Goal: Information Seeking & Learning: Learn about a topic

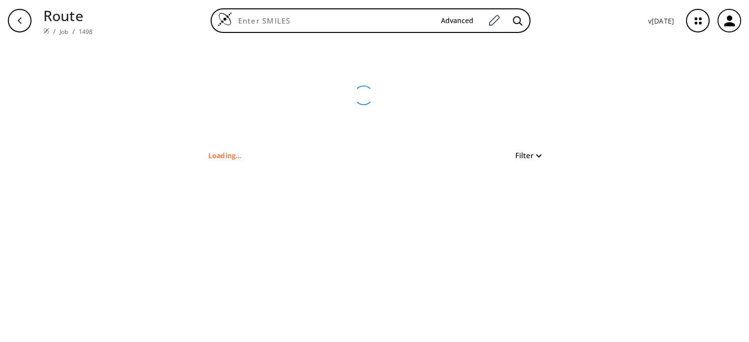
type input "CCOC(=O)C1(C)CC2(CC2)C1"
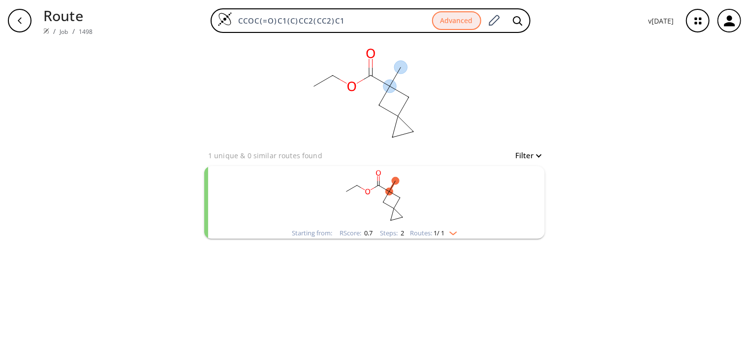
click at [480, 112] on div "clear" at bounding box center [374, 95] width 340 height 108
click at [436, 189] on rect "clusters" at bounding box center [375, 197] width 256 height 62
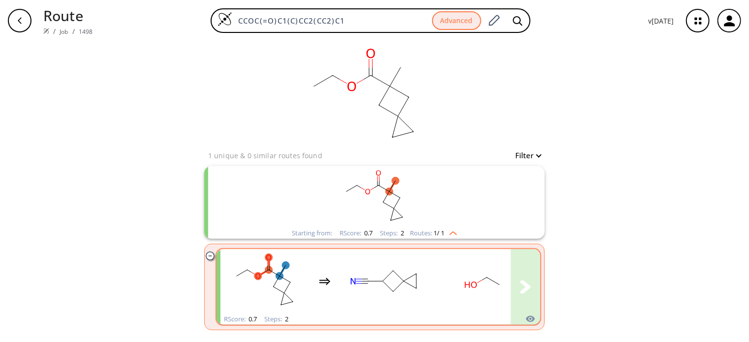
click at [327, 294] on div "clusters" at bounding box center [472, 281] width 504 height 64
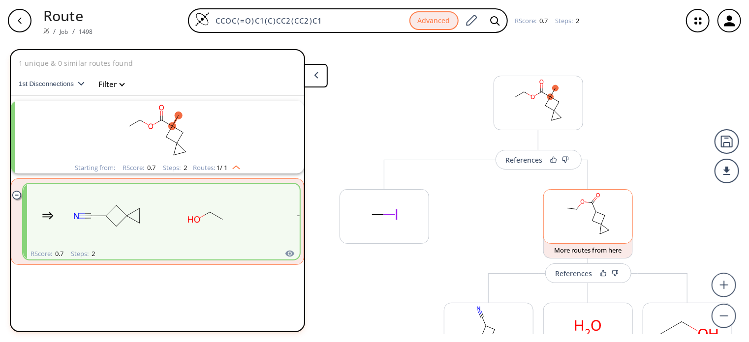
click at [610, 210] on rect at bounding box center [588, 215] width 89 height 50
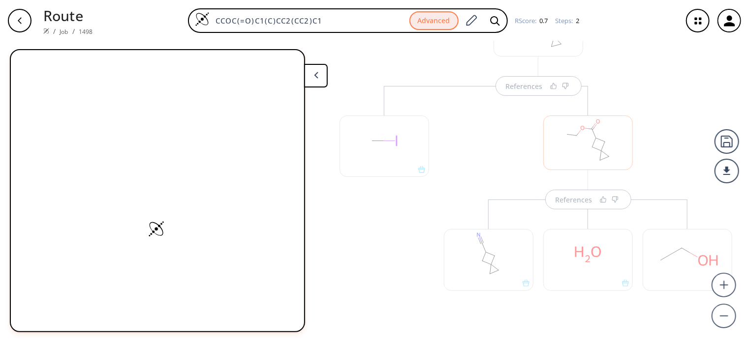
scroll to position [89, 0]
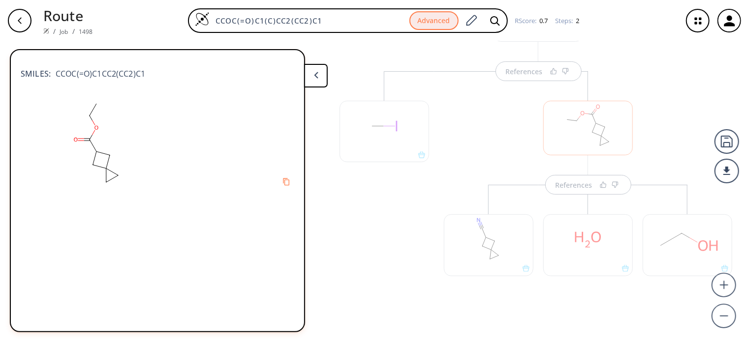
click at [501, 242] on div at bounding box center [489, 246] width 90 height 62
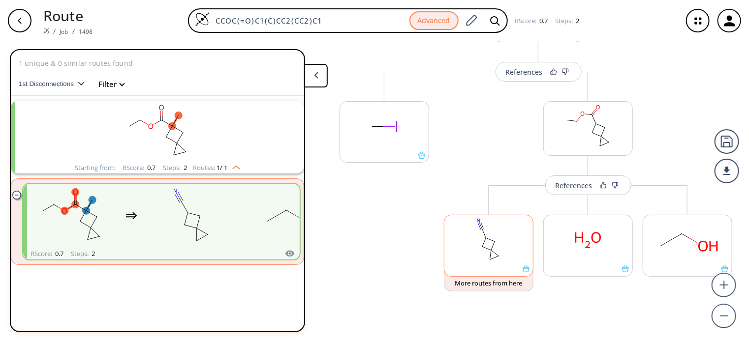
click at [503, 244] on rect at bounding box center [488, 241] width 89 height 50
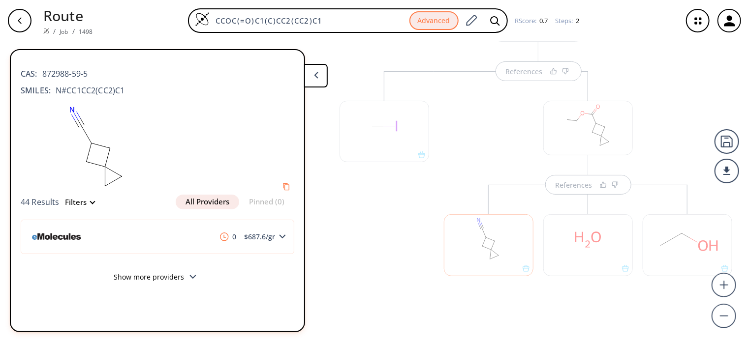
click at [382, 133] on div at bounding box center [385, 132] width 90 height 62
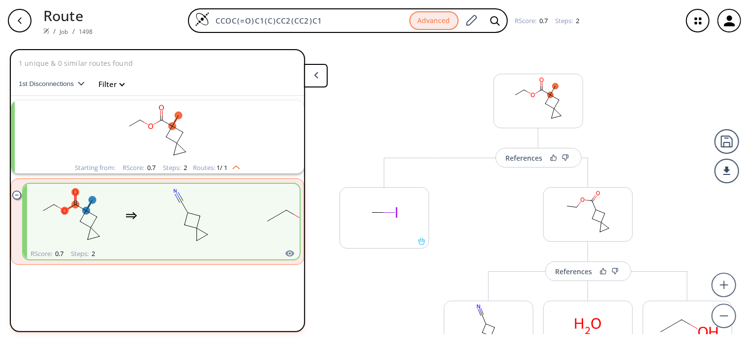
scroll to position [0, 0]
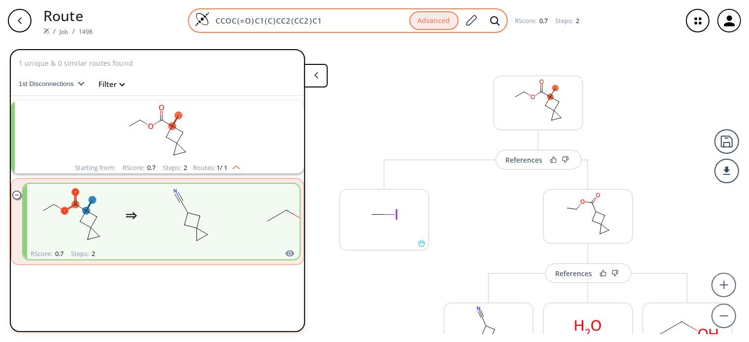
drag, startPoint x: 331, startPoint y: 19, endPoint x: 208, endPoint y: 18, distance: 123.0
click at [208, 18] on div "CCOC(=O)C1(C)CC2(CC2)C1 Advanced" at bounding box center [348, 20] width 320 height 25
paste input "(CC/C=C(\C)/CCC=O)C(C)(C)O"
type input "CC(CC/C=C(\C)/CCC=O)C(C)(C)O"
click at [494, 19] on icon at bounding box center [495, 21] width 10 height 10
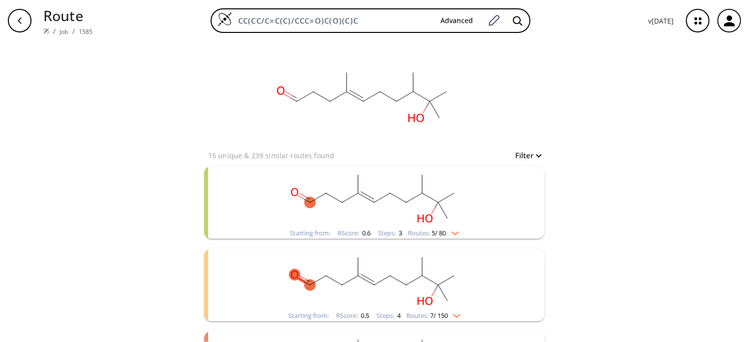
click at [628, 123] on div "clear 15 unique & 239 similar routes found Filter Starting from: RScore : 0.6 S…" at bounding box center [374, 266] width 749 height 451
click at [278, 195] on rect "clusters" at bounding box center [375, 197] width 256 height 62
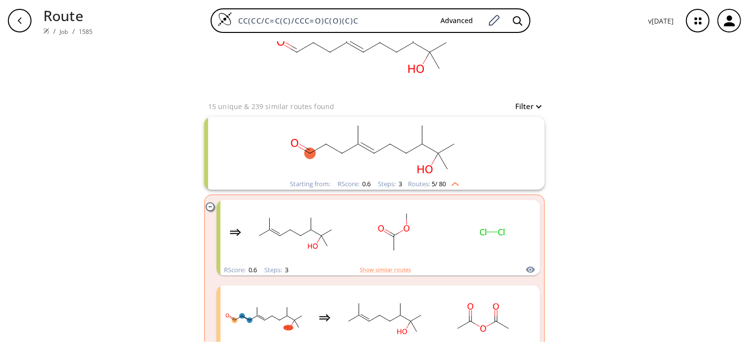
scroll to position [98, 0]
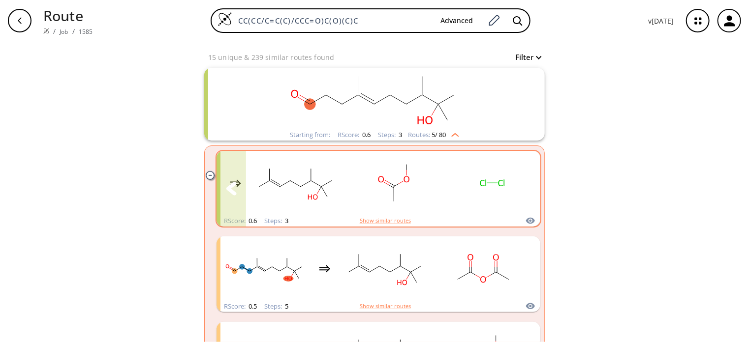
click at [512, 203] on button "clusters" at bounding box center [526, 189] width 30 height 76
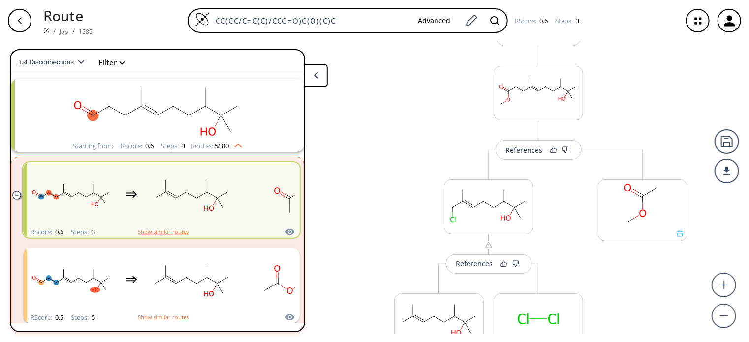
scroll to position [173, 0]
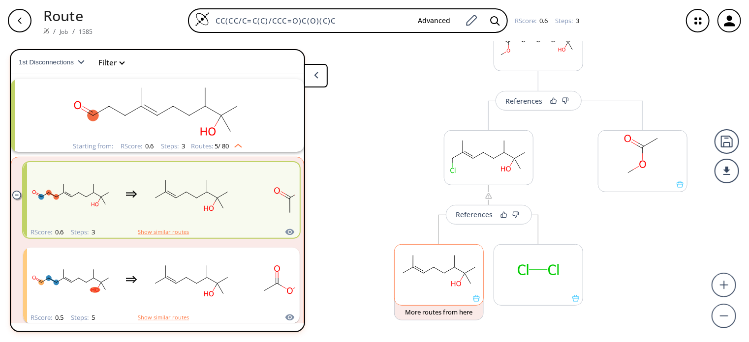
click at [431, 277] on rect at bounding box center [439, 270] width 89 height 50
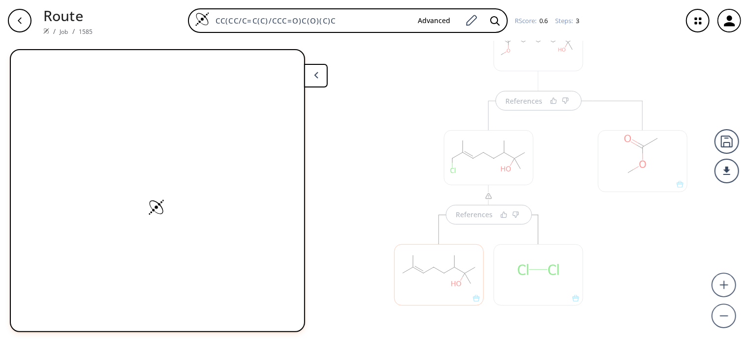
scroll to position [222, 0]
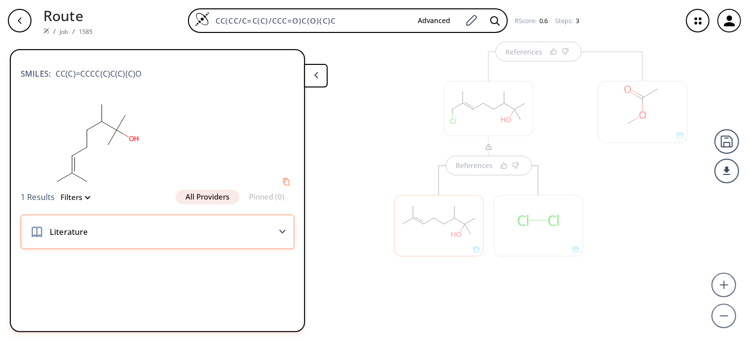
click at [282, 228] on div "Literature" at bounding box center [158, 232] width 274 height 34
click at [284, 230] on icon at bounding box center [282, 232] width 7 height 4
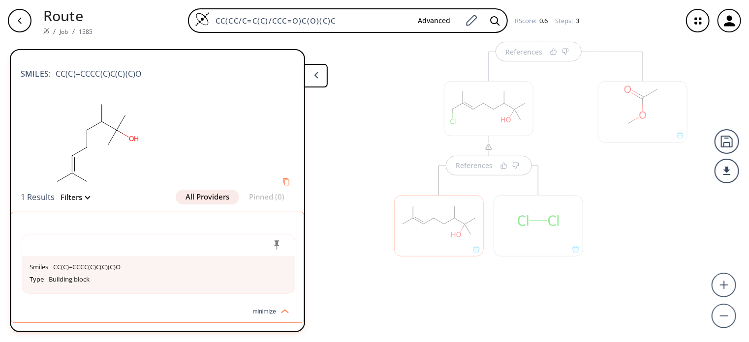
click at [281, 225] on div "Smiles CC(C)=CCCC(C)C(C)(C)O Type Building block" at bounding box center [157, 262] width 292 height 81
click at [352, 176] on div "References References References" at bounding box center [374, 187] width 749 height 293
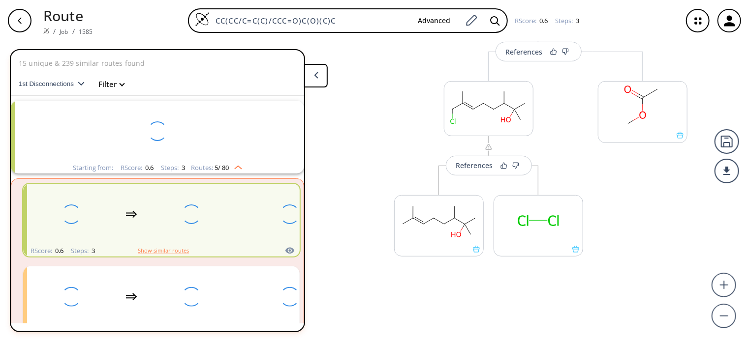
scroll to position [22, 0]
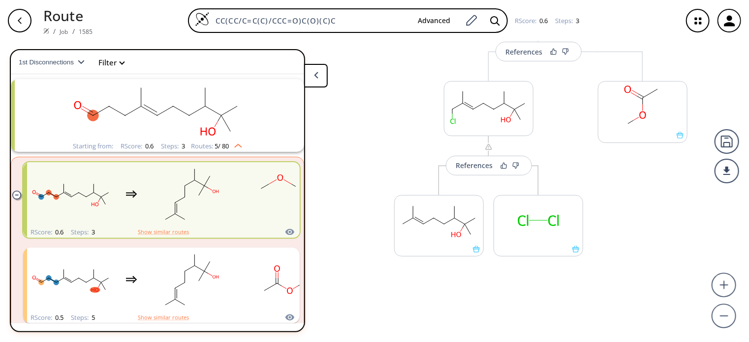
click at [495, 309] on div "More routes from here References More routes from here References More routes f…" at bounding box center [538, 127] width 318 height 378
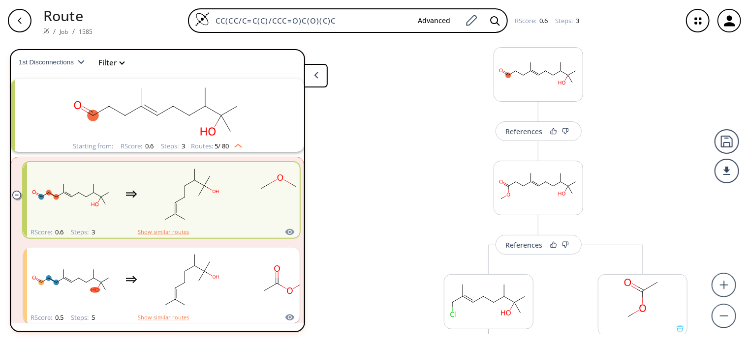
scroll to position [0, 0]
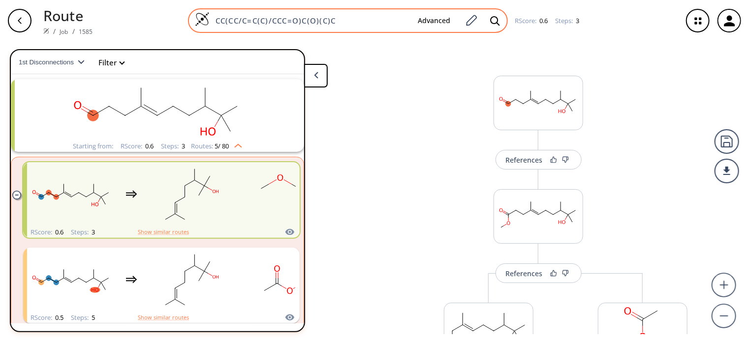
drag, startPoint x: 348, startPoint y: 23, endPoint x: 201, endPoint y: 21, distance: 147.6
click at [201, 21] on div "CC(CC/C=C(C)/CCC=O)C(O)(C)C Advanced" at bounding box center [348, 20] width 320 height 25
paste input "COCc1ccc(CC(C)C)cc1"
type input "CCCOCc1ccc(CC(C)C)cc1"
click at [494, 19] on icon at bounding box center [495, 21] width 10 height 10
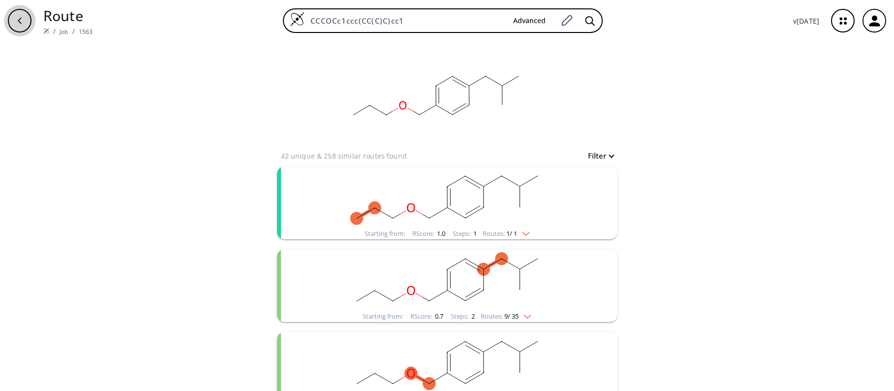
click at [16, 18] on icon "button" at bounding box center [20, 21] width 8 height 8
